Goal: Task Accomplishment & Management: Complete application form

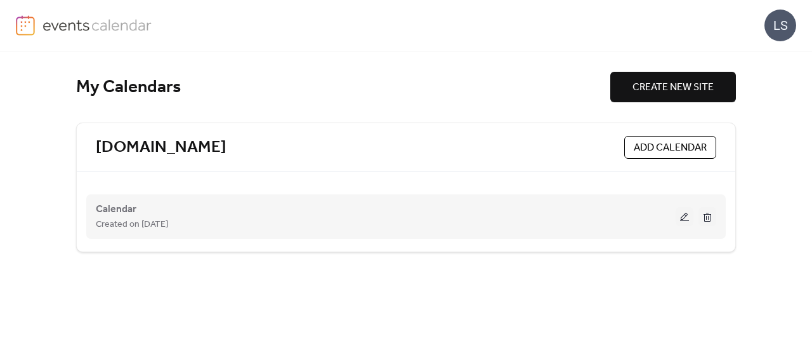
click at [684, 214] on button at bounding box center [685, 216] width 18 height 19
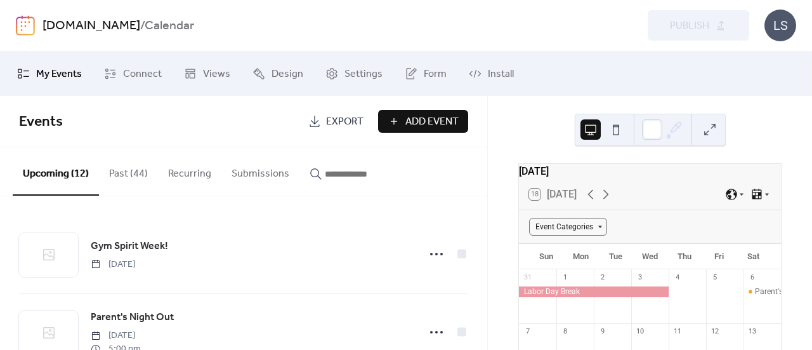
click at [426, 126] on span "Add Event" at bounding box center [431, 121] width 53 height 15
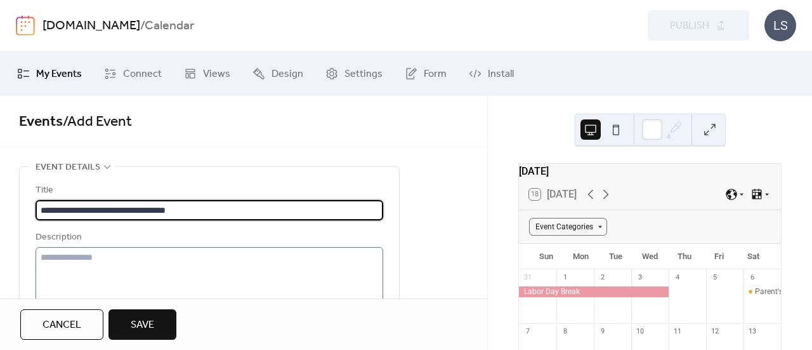
type input "**********"
click at [131, 263] on textarea at bounding box center [210, 295] width 348 height 96
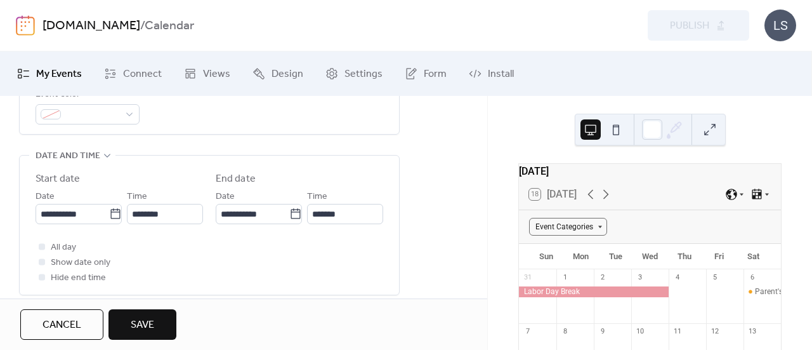
scroll to position [317, 0]
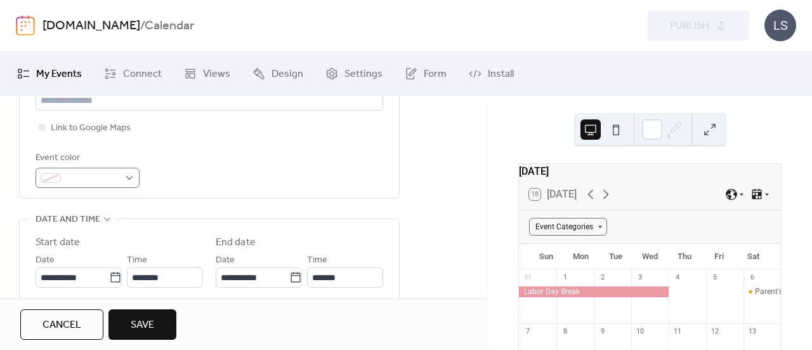
type textarea "**********"
click at [127, 175] on div at bounding box center [88, 177] width 104 height 20
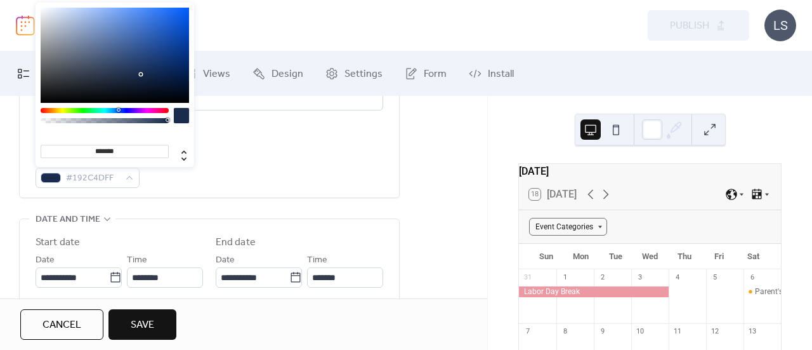
click at [118, 108] on div at bounding box center [105, 110] width 128 height 5
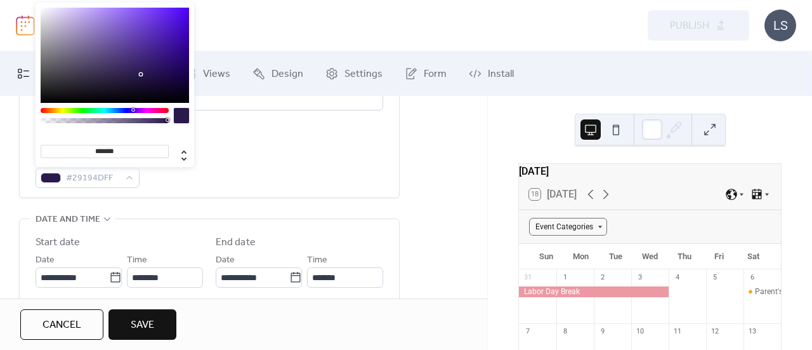
click at [133, 110] on div at bounding box center [105, 110] width 128 height 5
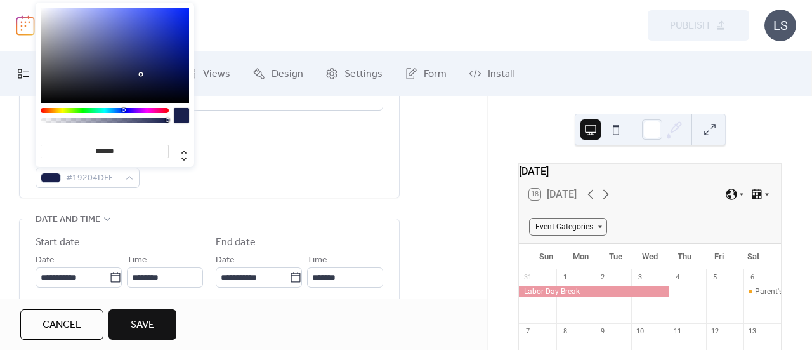
click at [123, 109] on div at bounding box center [105, 110] width 128 height 5
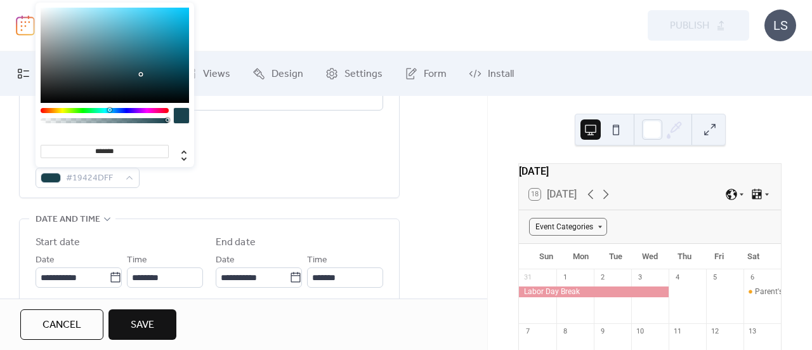
click at [109, 110] on div at bounding box center [105, 110] width 128 height 5
click at [179, 12] on div at bounding box center [115, 55] width 148 height 95
type input "*******"
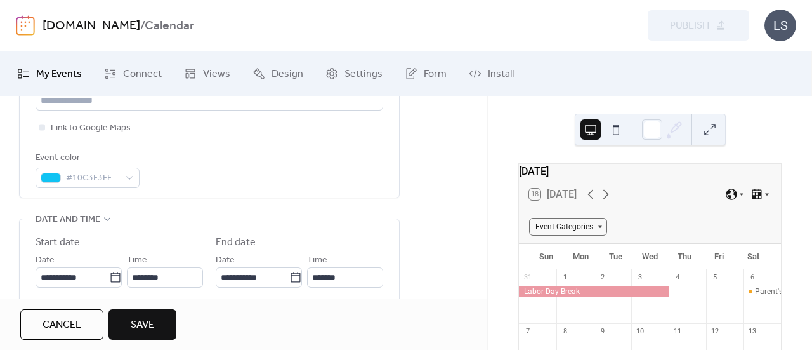
click at [343, 173] on div "Event color #10C3F3FF" at bounding box center [210, 168] width 348 height 37
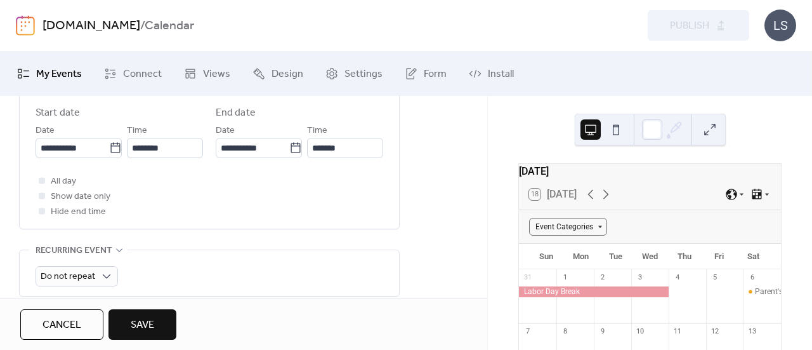
scroll to position [381, 0]
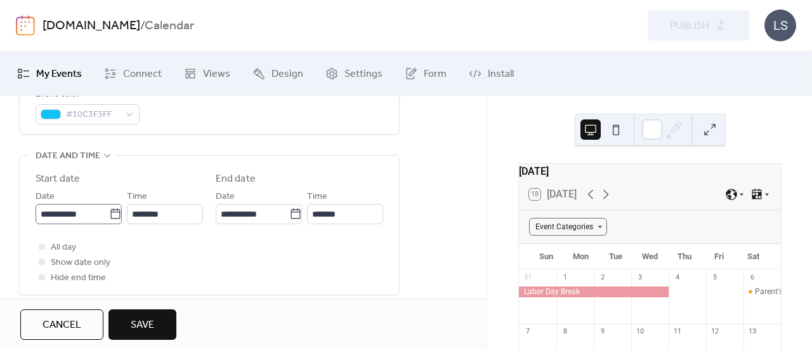
click at [109, 211] on icon at bounding box center [115, 213] width 13 height 13
click at [106, 211] on input "**********" at bounding box center [73, 214] width 74 height 20
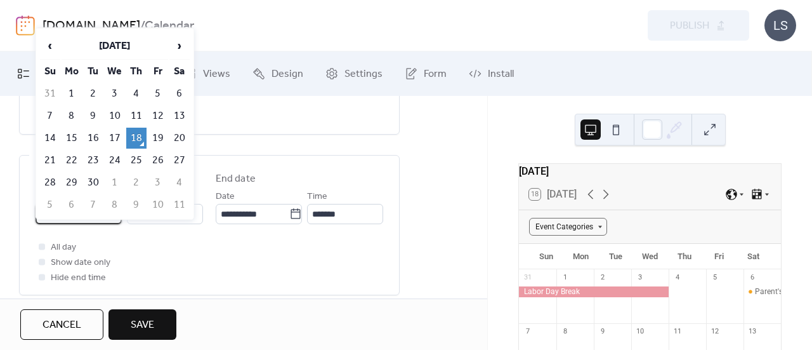
click at [184, 134] on td "20" at bounding box center [179, 138] width 20 height 21
type input "**********"
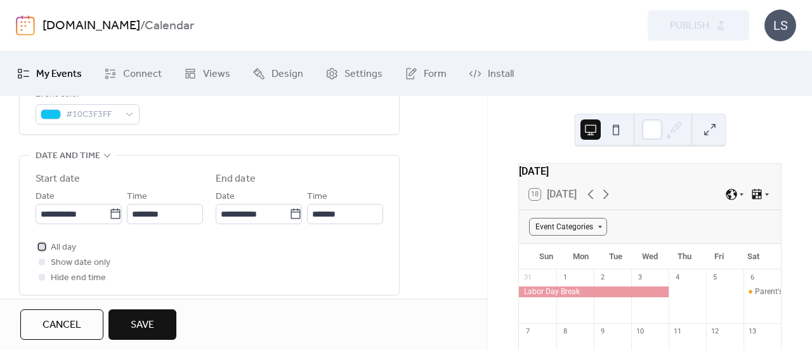
click at [43, 243] on div at bounding box center [42, 246] width 6 height 6
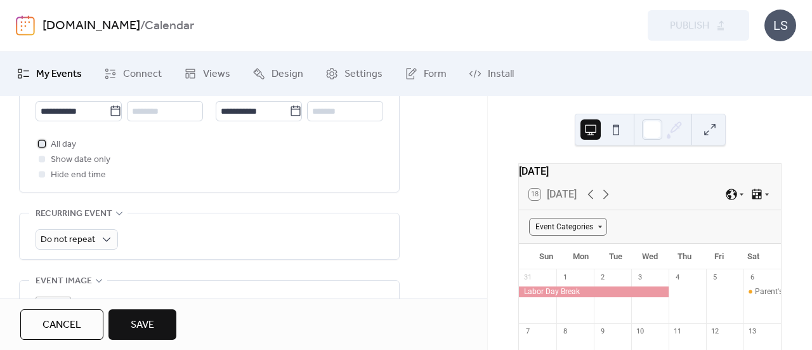
scroll to position [507, 0]
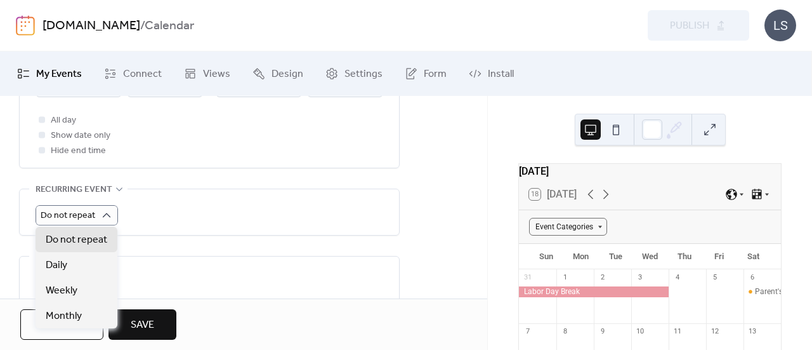
click at [199, 226] on div "Do not repeat" at bounding box center [210, 212] width 348 height 46
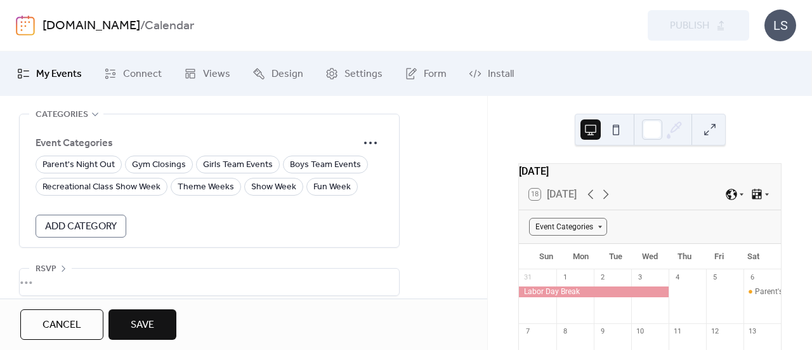
scroll to position [896, 0]
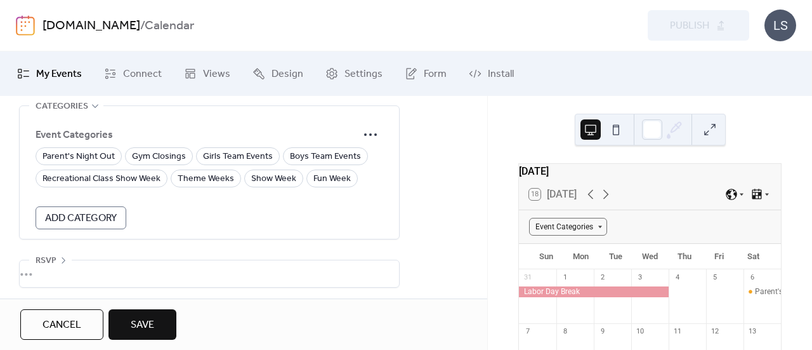
click at [160, 322] on button "Save" at bounding box center [142, 324] width 68 height 30
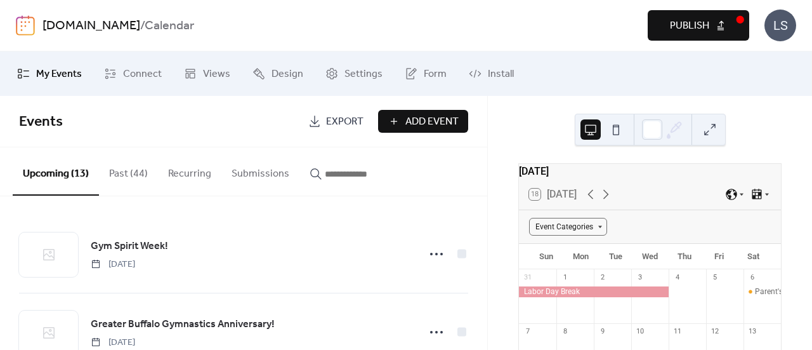
click at [433, 121] on span "Add Event" at bounding box center [431, 121] width 53 height 15
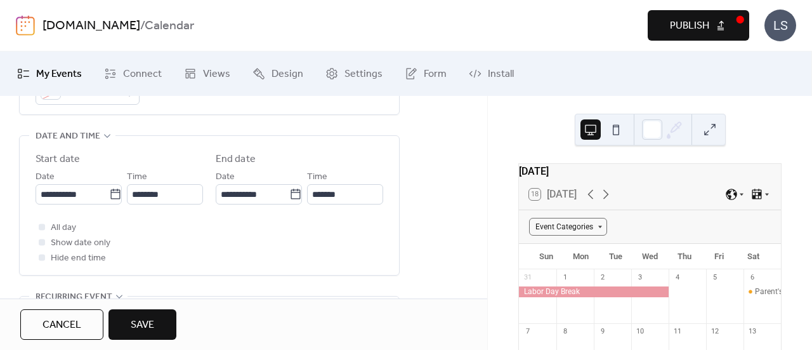
scroll to position [381, 0]
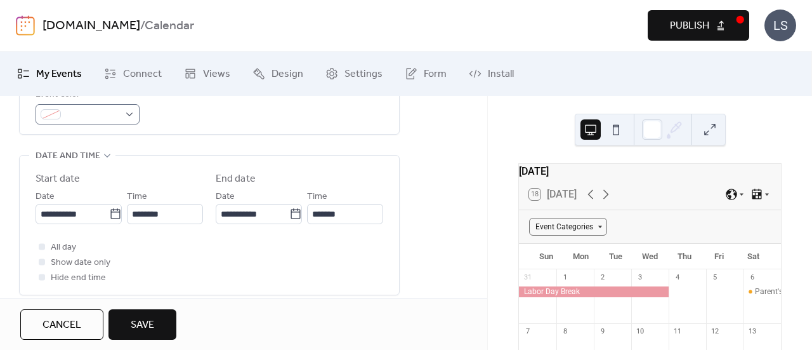
type input "**********"
click at [133, 114] on div at bounding box center [88, 114] width 104 height 20
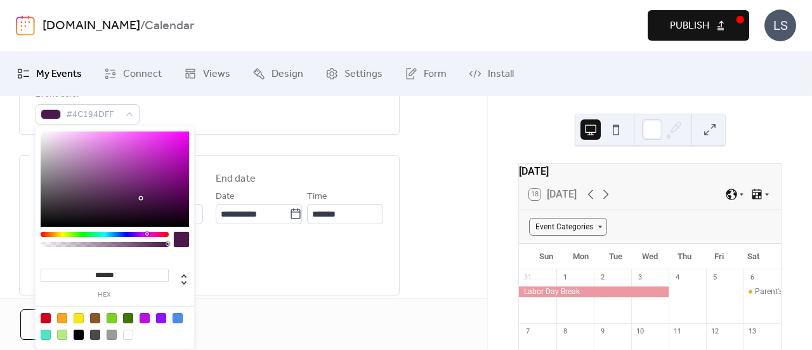
click at [147, 234] on div at bounding box center [105, 234] width 128 height 5
click at [184, 134] on div at bounding box center [115, 178] width 148 height 95
type input "*******"
click at [230, 254] on div "All day Show date only Hide end time" at bounding box center [210, 262] width 348 height 46
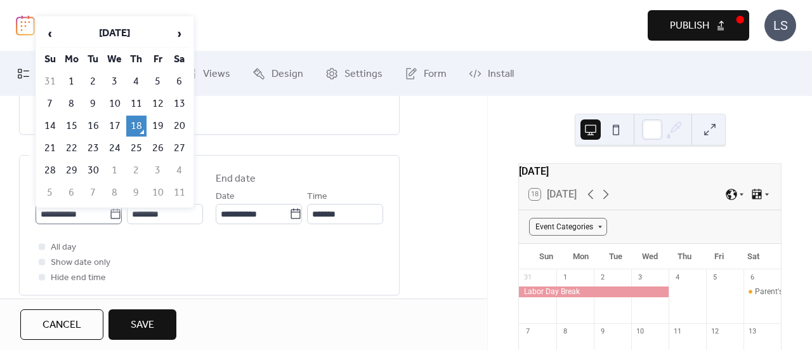
click at [110, 210] on icon at bounding box center [115, 213] width 10 height 10
click at [108, 210] on input "**********" at bounding box center [73, 214] width 74 height 20
click at [185, 115] on td "20" at bounding box center [179, 125] width 20 height 21
type input "**********"
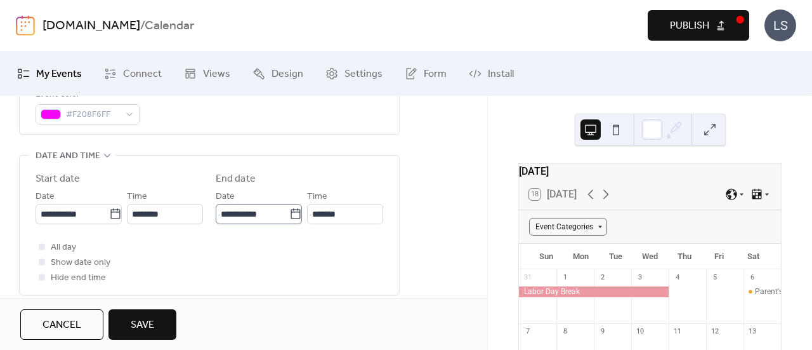
click at [294, 211] on icon at bounding box center [296, 213] width 10 height 10
click at [289, 211] on input "**********" at bounding box center [253, 214] width 74 height 20
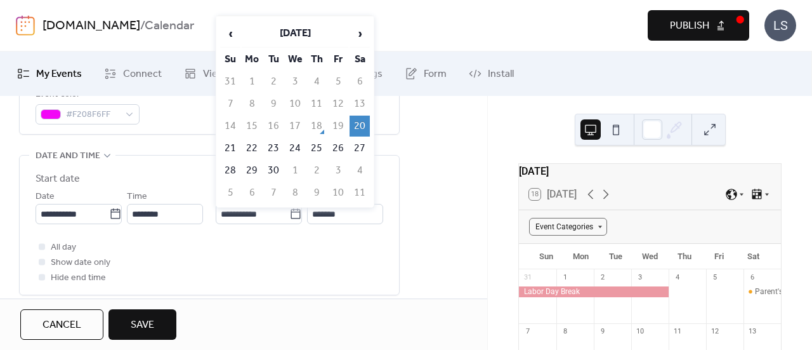
click at [360, 119] on td "20" at bounding box center [360, 125] width 20 height 21
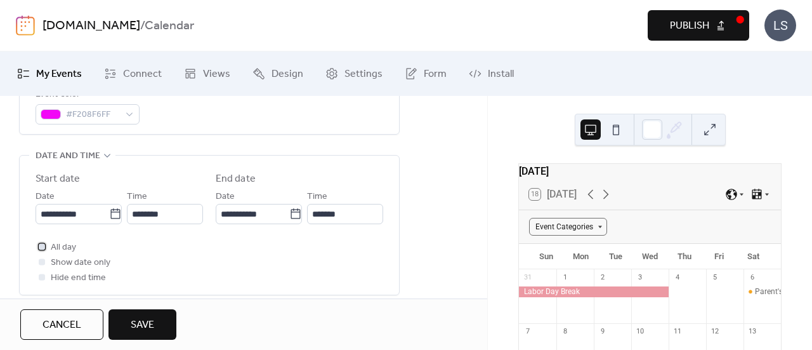
click at [39, 244] on div at bounding box center [42, 246] width 6 height 6
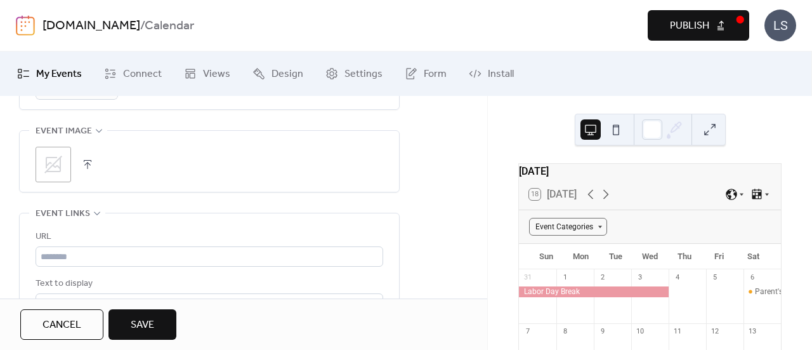
scroll to position [571, 0]
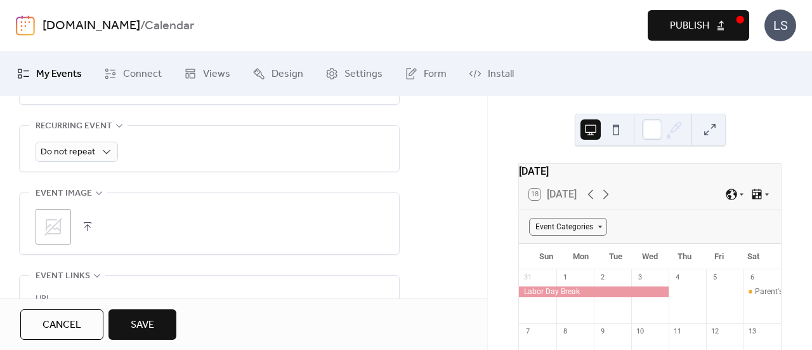
click at [89, 224] on button "button" at bounding box center [88, 227] width 18 height 18
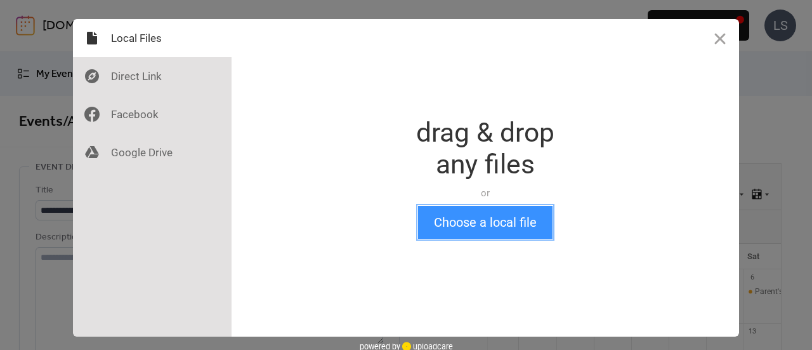
click at [497, 228] on button "Choose a local file" at bounding box center [485, 222] width 134 height 33
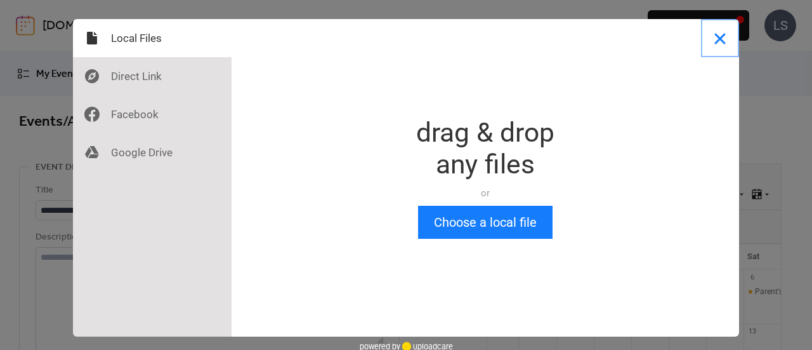
click at [711, 36] on button "Close" at bounding box center [720, 38] width 38 height 38
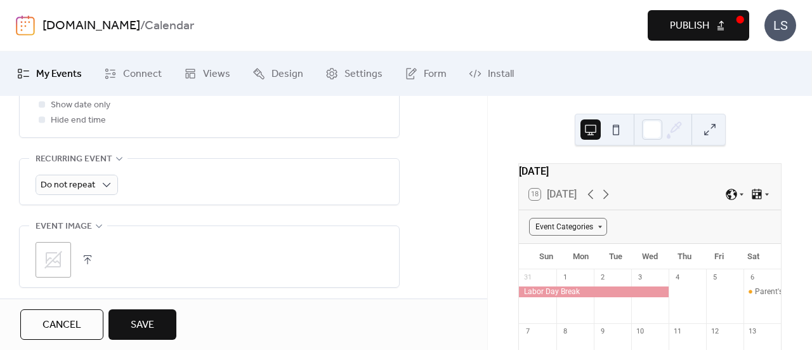
scroll to position [598, 0]
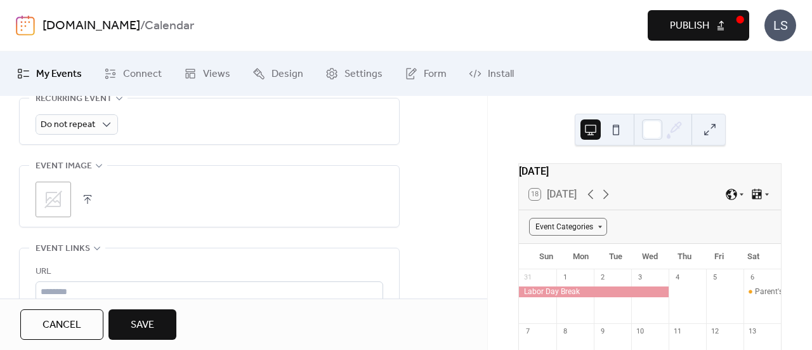
click at [85, 197] on button "button" at bounding box center [88, 199] width 18 height 18
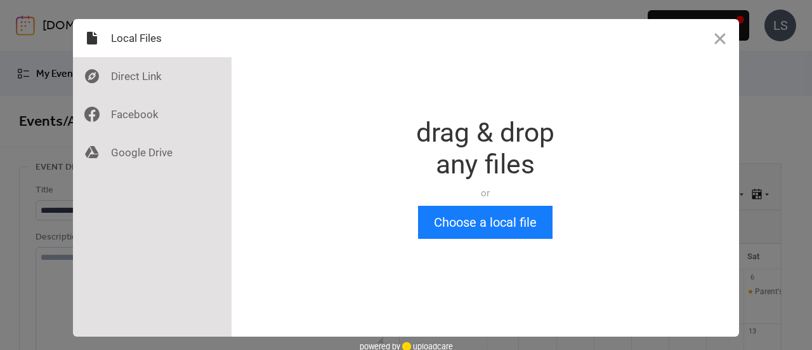
scroll to position [0, 0]
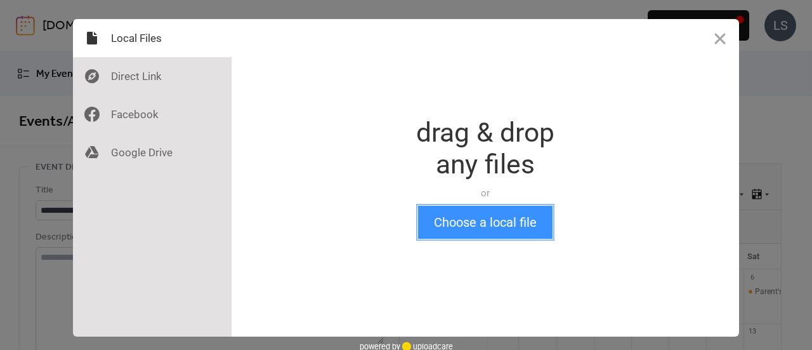
click at [488, 221] on button "Choose a local file" at bounding box center [485, 222] width 134 height 33
click at [492, 227] on button "Choose a local file" at bounding box center [485, 222] width 134 height 33
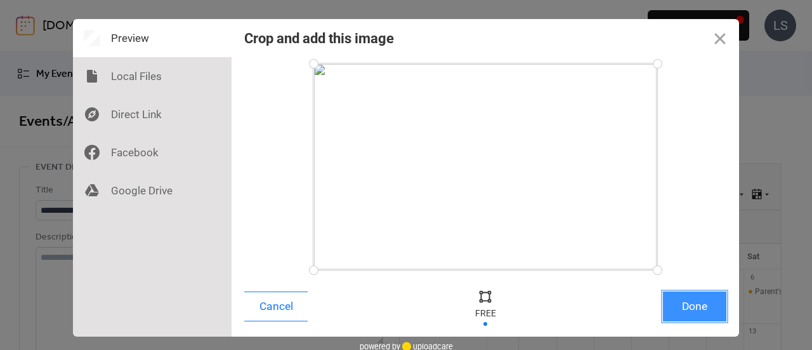
click at [689, 310] on button "Done" at bounding box center [694, 306] width 63 height 30
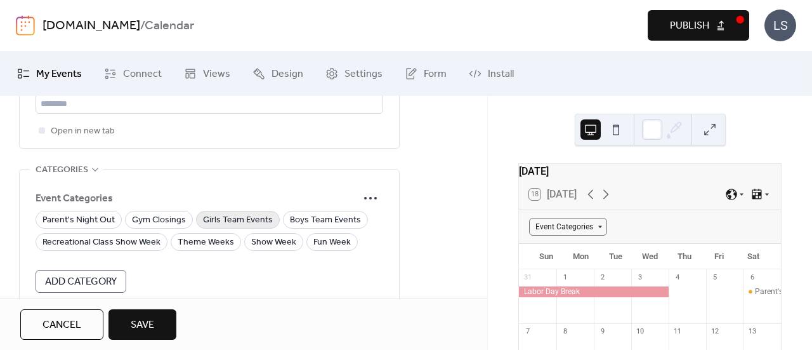
scroll to position [896, 0]
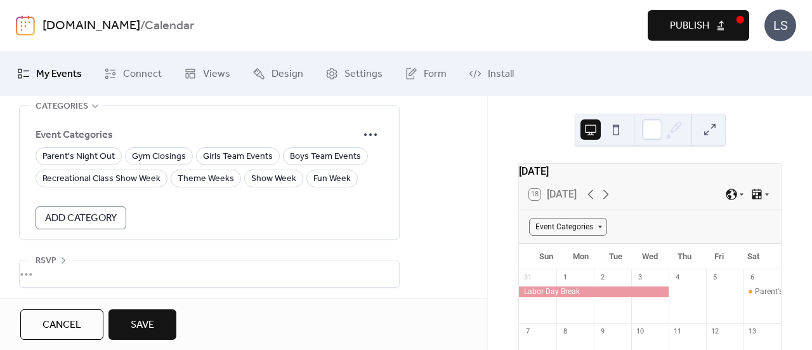
click at [164, 323] on button "Save" at bounding box center [142, 324] width 68 height 30
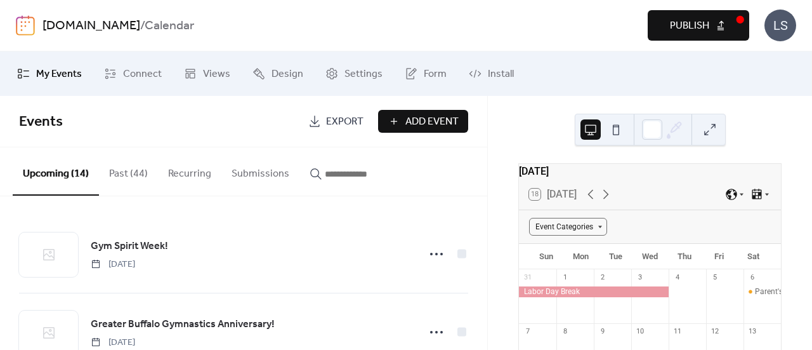
click at [709, 20] on button "Publish" at bounding box center [698, 25] width 101 height 30
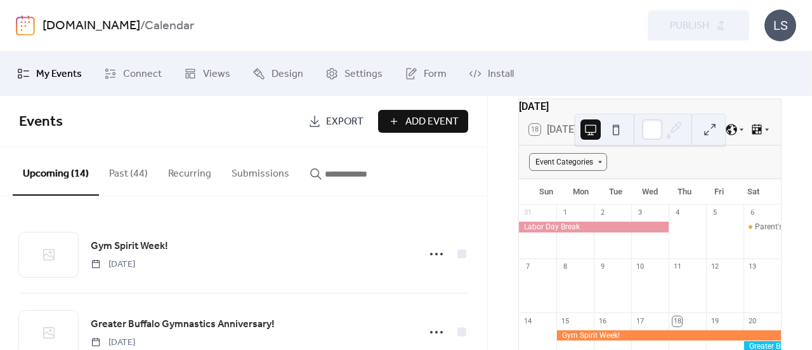
scroll to position [190, 0]
